Goal: Information Seeking & Learning: Compare options

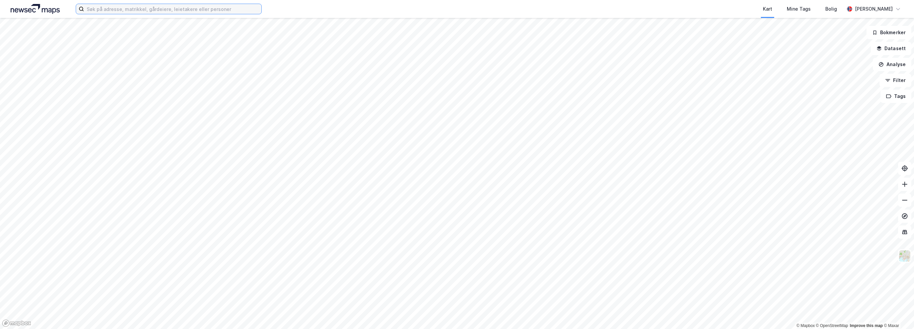
click at [228, 5] on input at bounding box center [172, 9] width 177 height 10
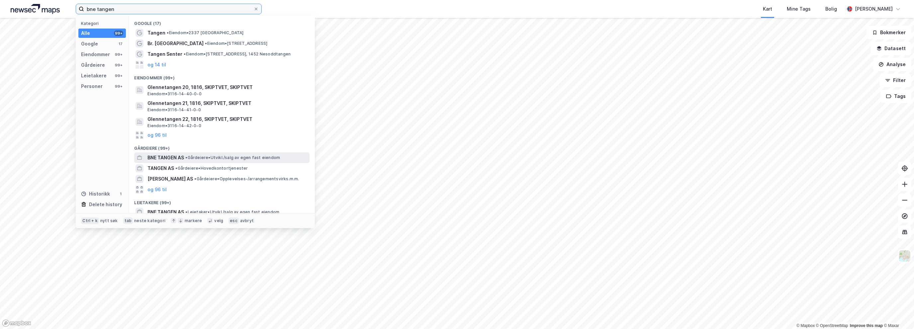
type input "bne tangen"
click at [224, 160] on span "• Gårdeiere • [GEOGRAPHIC_DATA]/salg av egen fast eiendom" at bounding box center [232, 157] width 95 height 5
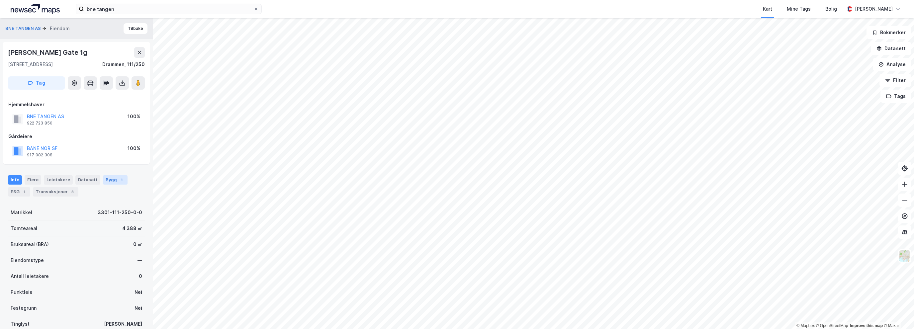
click at [103, 184] on div "Bygg 1" at bounding box center [115, 179] width 25 height 9
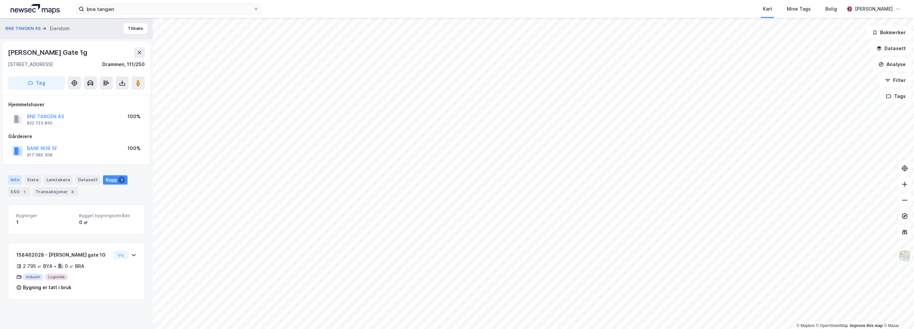
click at [13, 179] on div "Info" at bounding box center [15, 179] width 14 height 9
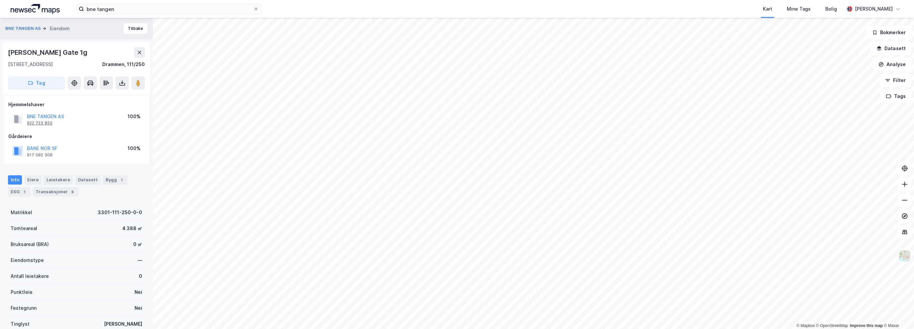
click at [44, 121] on div "922 723 850" at bounding box center [40, 123] width 26 height 5
click at [415, 7] on div "Kart Mine Tags Bolig" at bounding box center [569, 9] width 550 height 18
